Goal: Check status: Check status

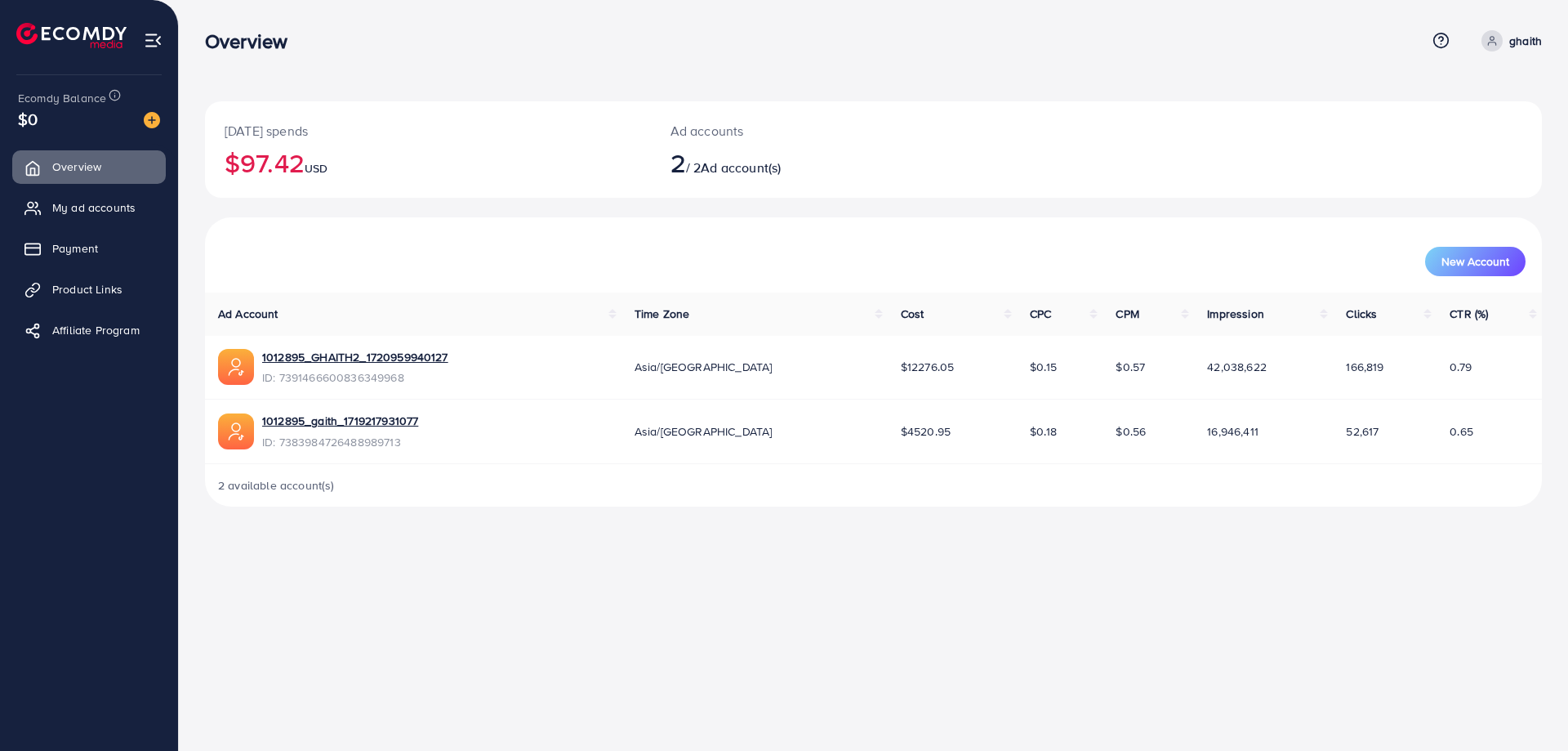
click at [310, 172] on h2 "$97.42 USD" at bounding box center [427, 162] width 407 height 31
click at [400, 353] on link "1012895_GHAITH2_1720959940127" at bounding box center [355, 357] width 186 height 16
click at [120, 210] on span "My ad accounts" at bounding box center [97, 207] width 83 height 16
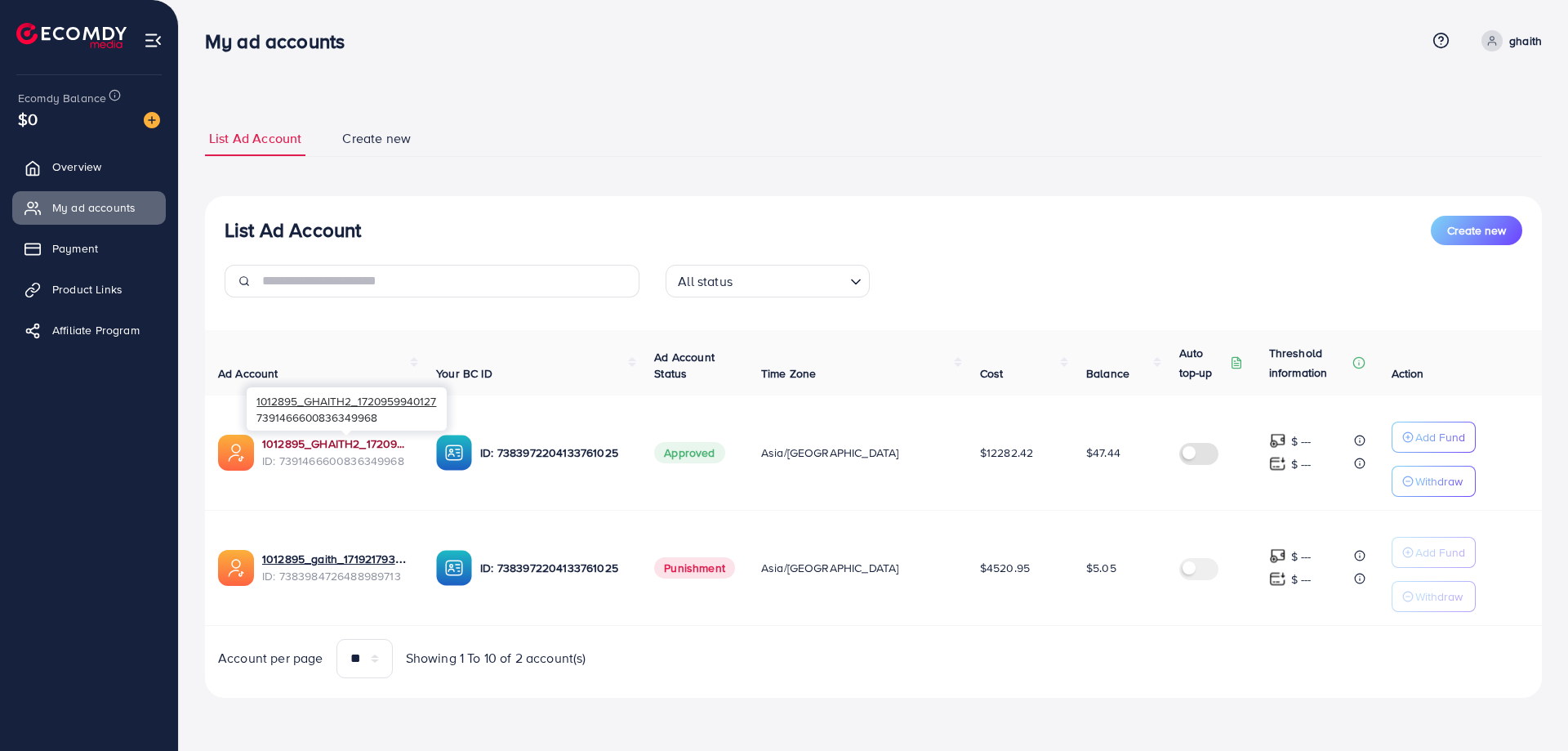
click at [345, 440] on link "1012895_GHAITH2_1720959940127" at bounding box center [335, 443] width 148 height 16
